Goal: Task Accomplishment & Management: Manage account settings

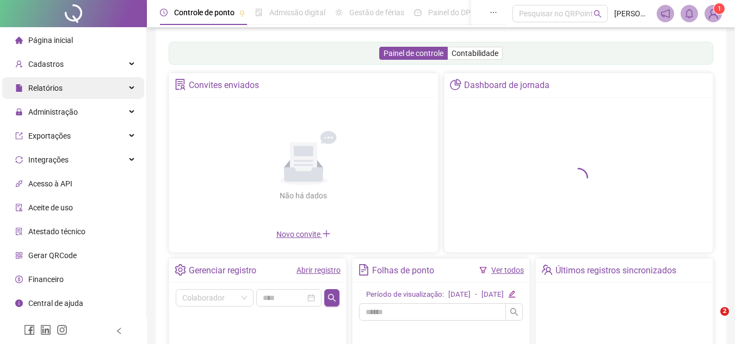
scroll to position [109, 0]
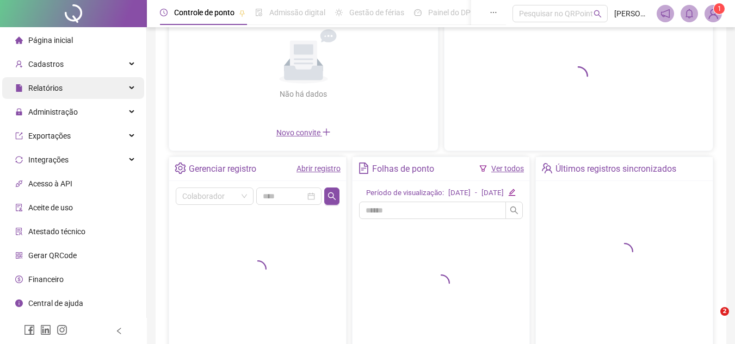
click at [131, 93] on div "Relatórios" at bounding box center [73, 88] width 142 height 22
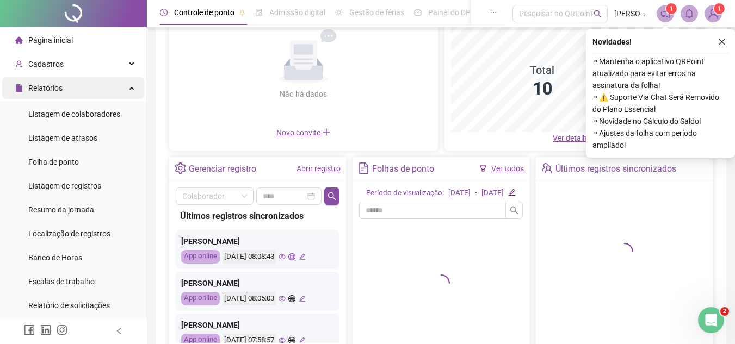
scroll to position [0, 0]
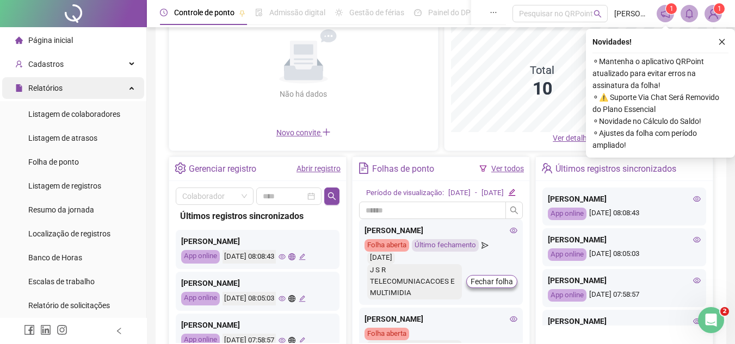
click at [130, 87] on icon at bounding box center [132, 87] width 5 height 0
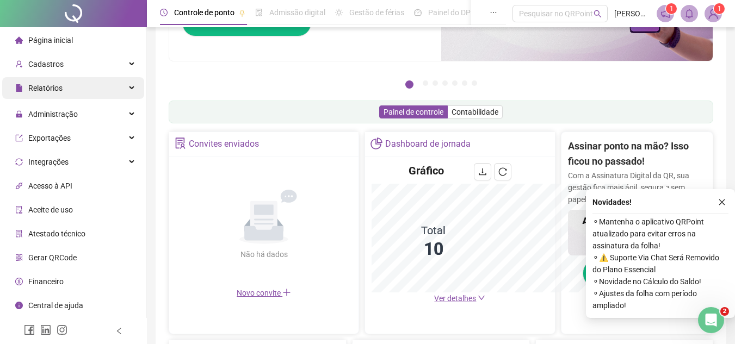
scroll to position [269, 0]
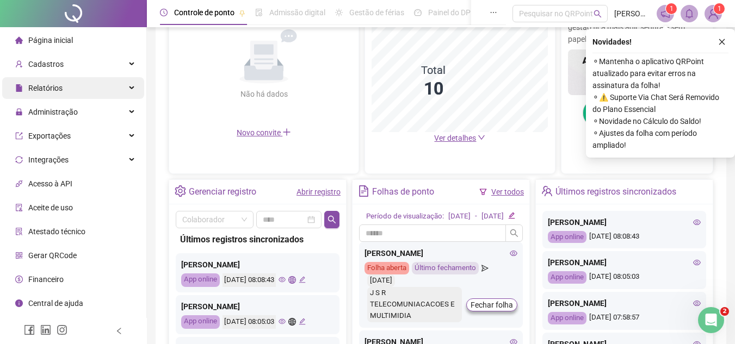
click at [123, 86] on div "Relatórios" at bounding box center [73, 88] width 142 height 22
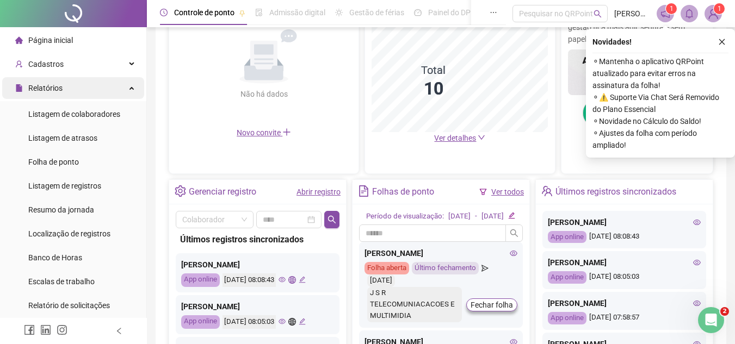
click at [123, 86] on div "Relatórios" at bounding box center [73, 88] width 142 height 22
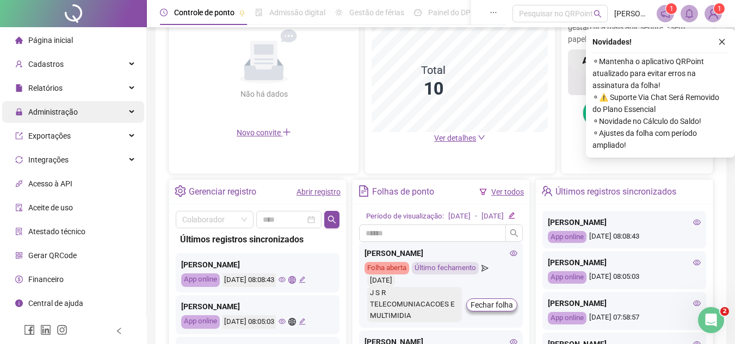
click at [112, 110] on div "Administração" at bounding box center [73, 112] width 142 height 22
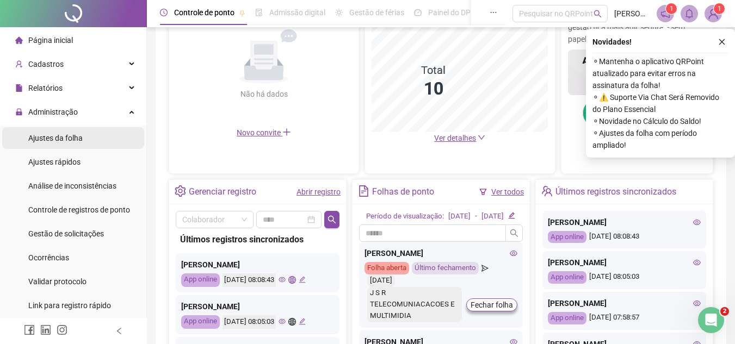
click at [98, 140] on li "Ajustes da folha" at bounding box center [73, 138] width 142 height 22
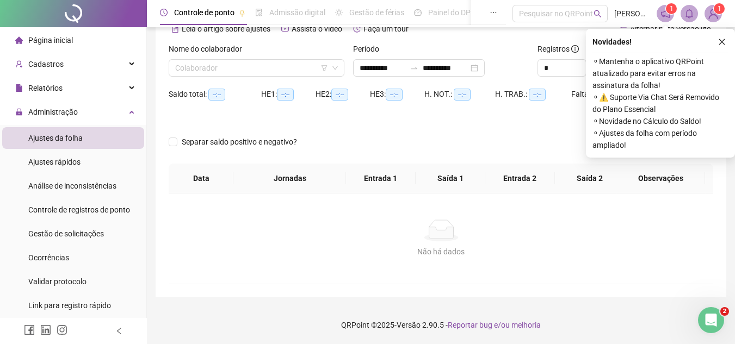
scroll to position [57, 0]
click at [725, 46] on button "button" at bounding box center [721, 41] width 13 height 13
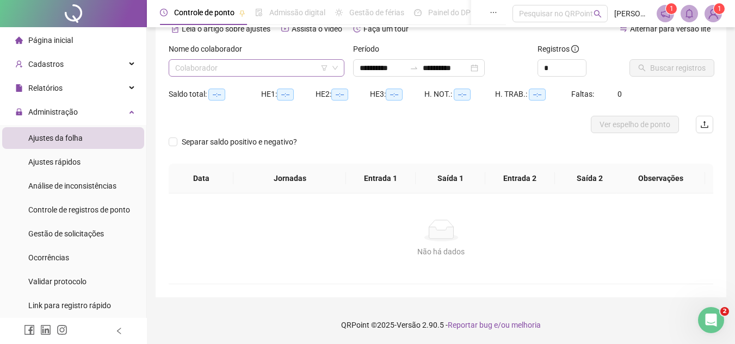
click at [283, 69] on input "search" at bounding box center [251, 68] width 153 height 16
click at [277, 63] on input "search" at bounding box center [251, 68] width 153 height 16
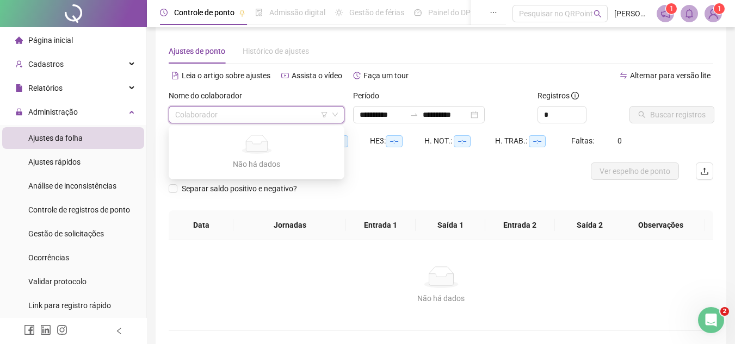
scroll to position [0, 0]
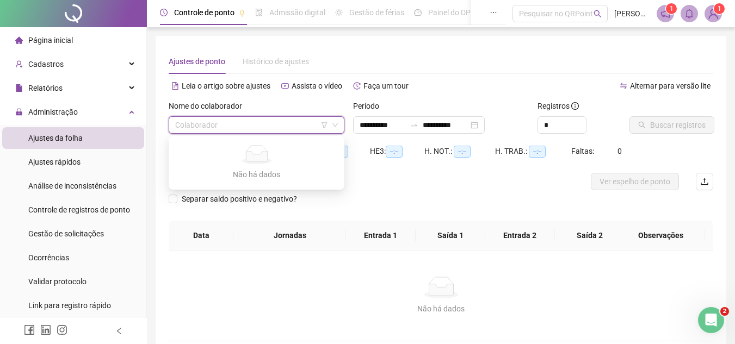
click at [283, 120] on input "search" at bounding box center [251, 125] width 153 height 16
click at [359, 194] on div "Separar saldo positivo e negativo?" at bounding box center [441, 205] width 545 height 30
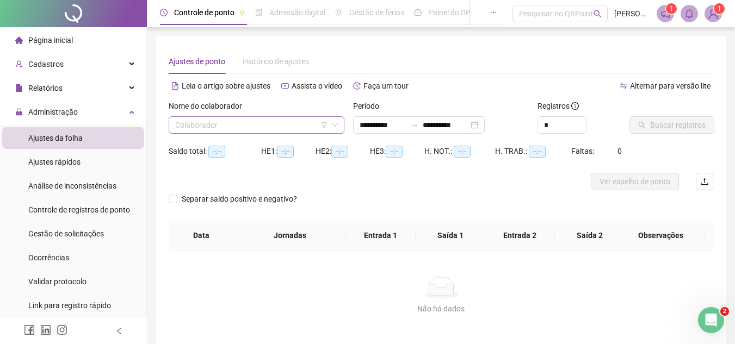
click at [228, 129] on input "search" at bounding box center [251, 125] width 153 height 16
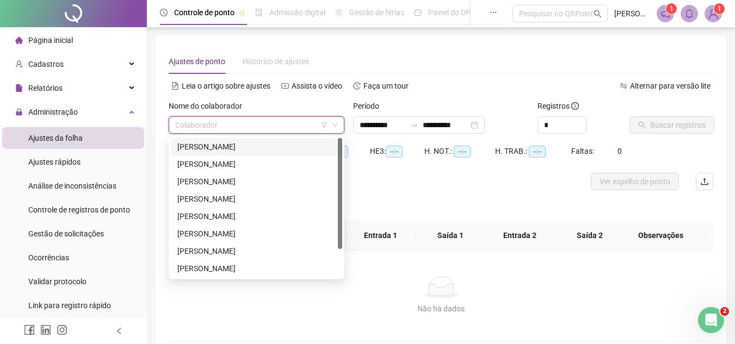
click at [227, 148] on div "[PERSON_NAME]" at bounding box center [256, 147] width 158 height 12
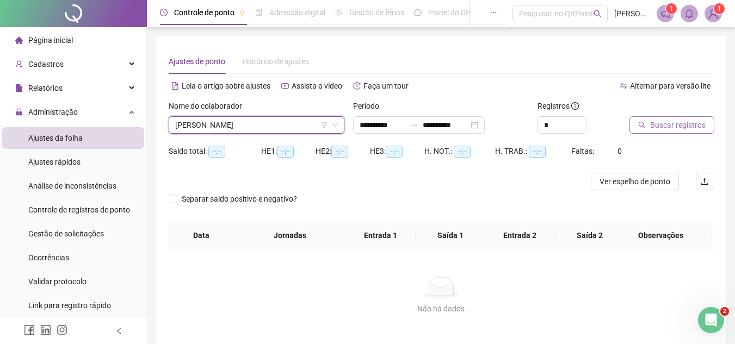
click at [672, 126] on span "Buscar registros" at bounding box center [677, 125] width 55 height 12
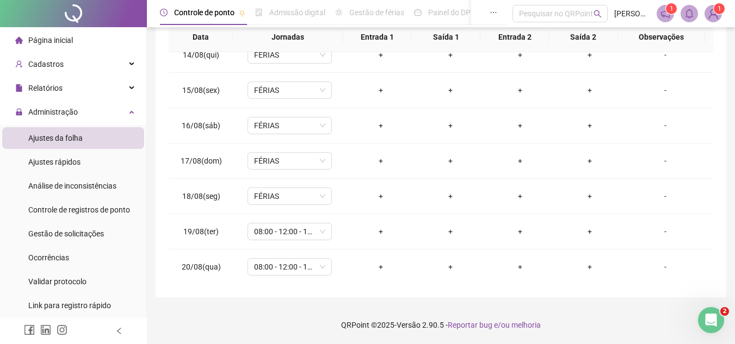
scroll to position [475, 0]
click at [291, 232] on span "08:00 - 12:00 - 14:00 - 17:30" at bounding box center [289, 231] width 71 height 16
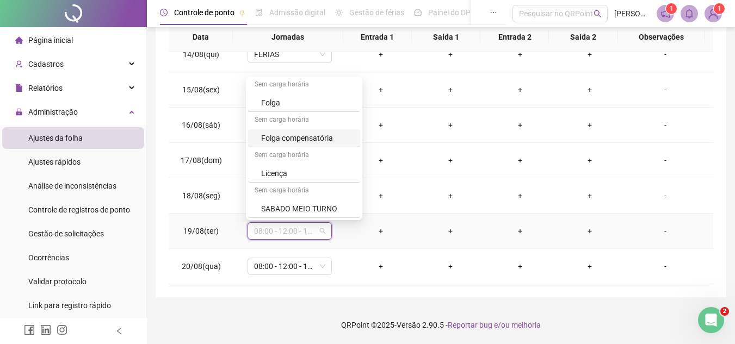
scroll to position [266, 0]
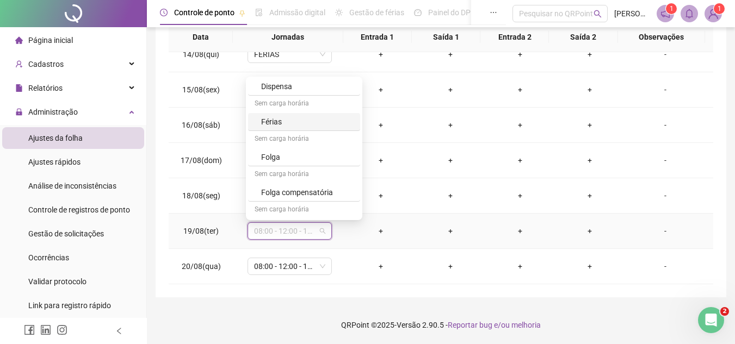
click at [280, 120] on div "Férias" at bounding box center [307, 122] width 92 height 12
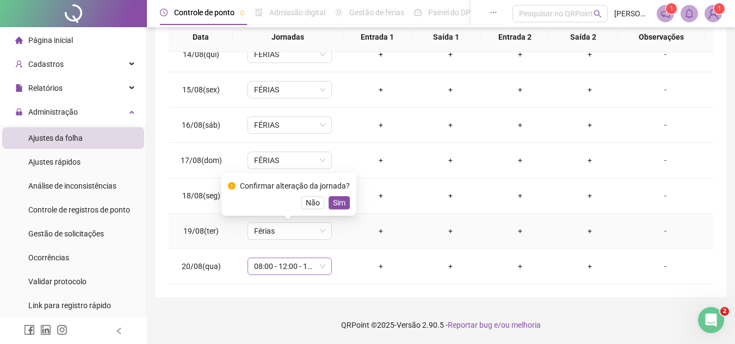
drag, startPoint x: 334, startPoint y: 202, endPoint x: 319, endPoint y: 270, distance: 70.2
click at [335, 202] on span "Sim" at bounding box center [339, 203] width 13 height 12
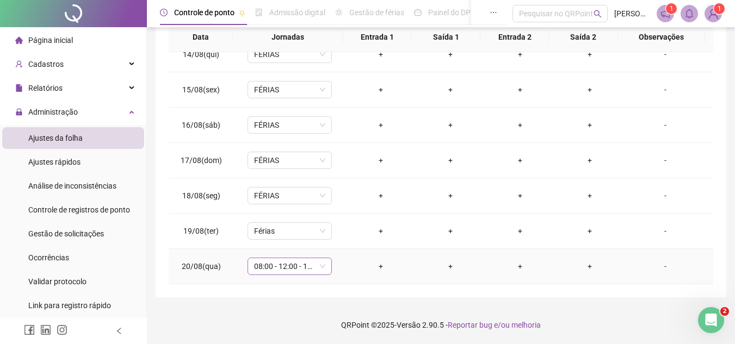
click at [300, 271] on span "08:00 - 12:00 - 14:00 - 17:30" at bounding box center [289, 266] width 71 height 16
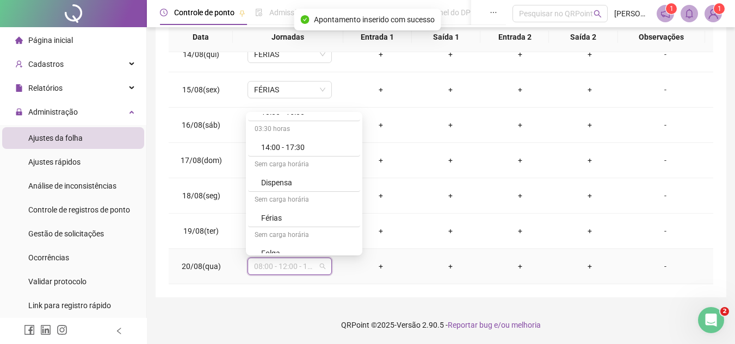
scroll to position [218, 0]
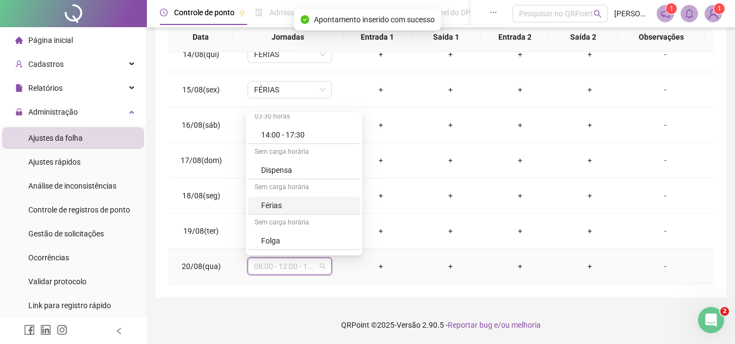
click at [281, 203] on div "Férias" at bounding box center [307, 206] width 92 height 12
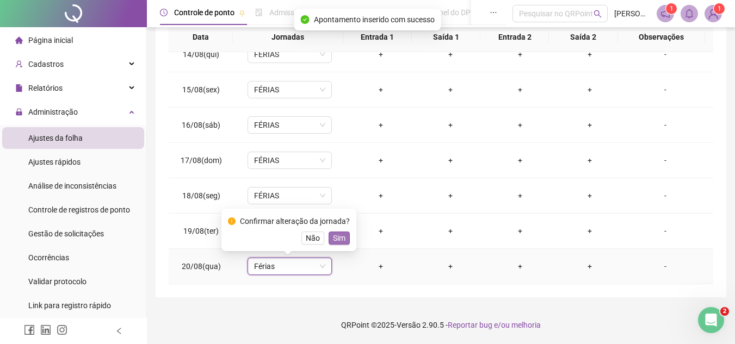
click at [335, 242] on span "Sim" at bounding box center [339, 238] width 13 height 12
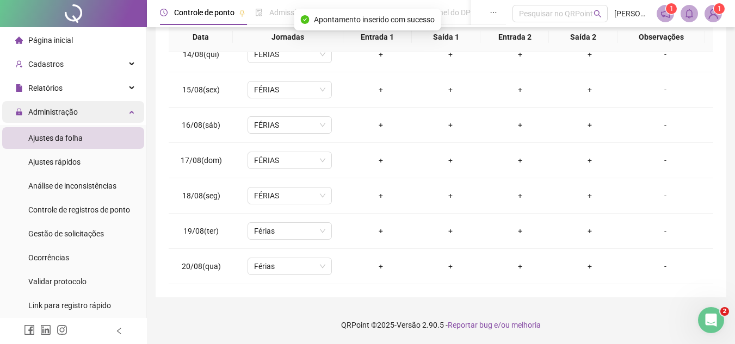
click at [127, 109] on div "Administração" at bounding box center [73, 112] width 142 height 22
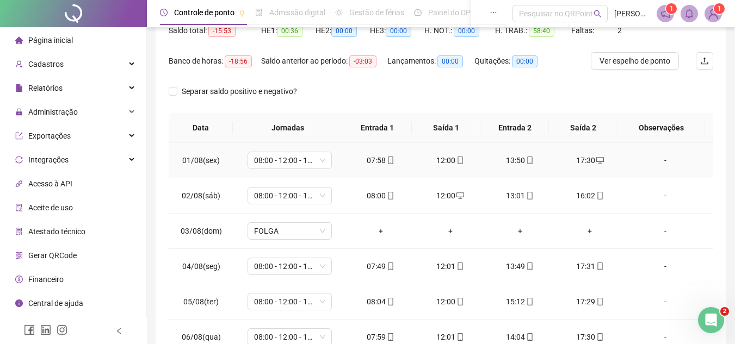
scroll to position [0, 0]
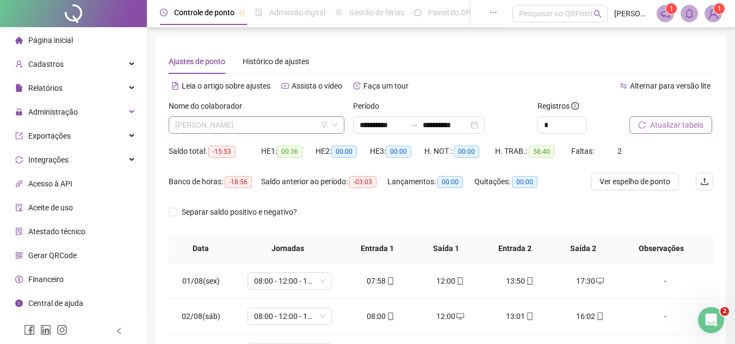
click at [262, 119] on span "[PERSON_NAME]" at bounding box center [256, 125] width 163 height 16
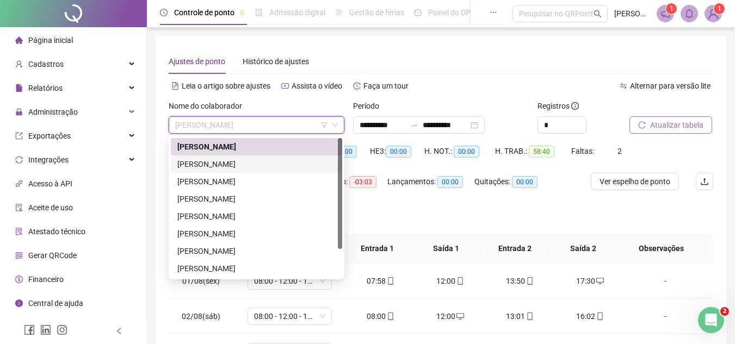
click at [214, 169] on div "[PERSON_NAME]" at bounding box center [256, 164] width 158 height 12
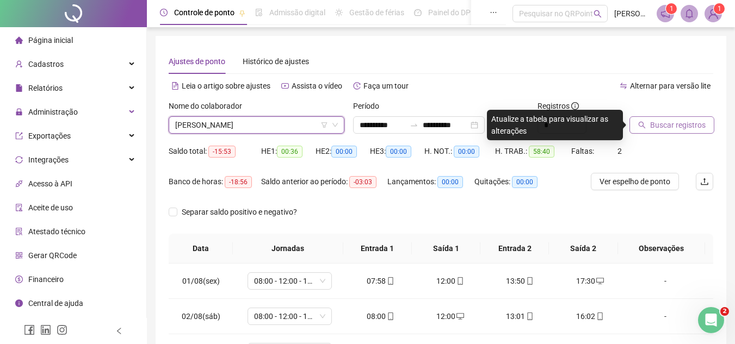
click at [666, 135] on div "Buscar registros" at bounding box center [671, 121] width 92 height 42
click at [667, 132] on button "Buscar registros" at bounding box center [671, 124] width 85 height 17
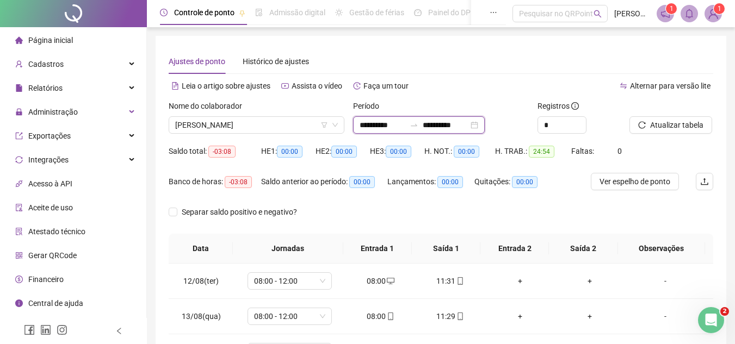
click at [460, 124] on input "**********" at bounding box center [446, 125] width 46 height 12
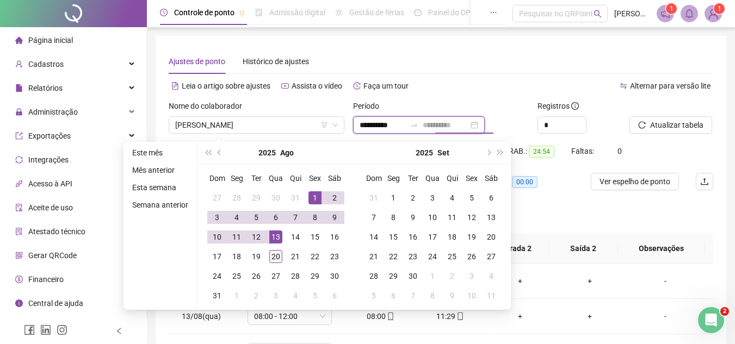
type input "**********"
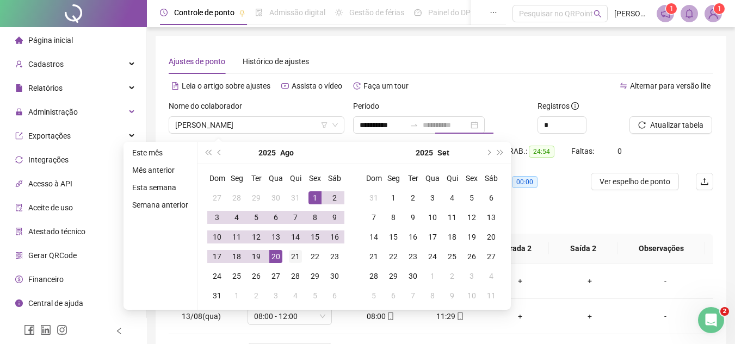
drag, startPoint x: 278, startPoint y: 253, endPoint x: 289, endPoint y: 251, distance: 11.1
click at [279, 253] on div "20" at bounding box center [275, 256] width 13 height 13
type input "**********"
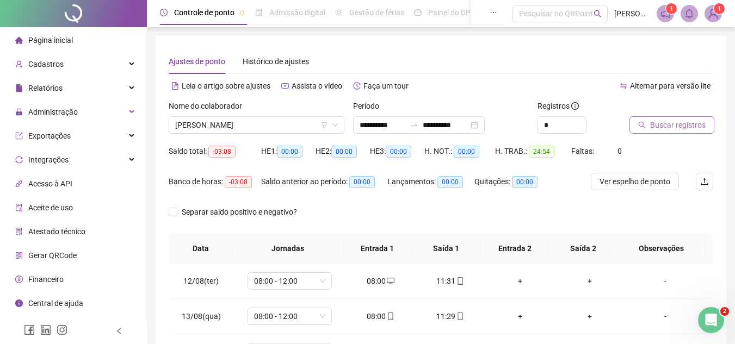
click at [688, 126] on span "Buscar registros" at bounding box center [677, 125] width 55 height 12
